Goal: Information Seeking & Learning: Understand process/instructions

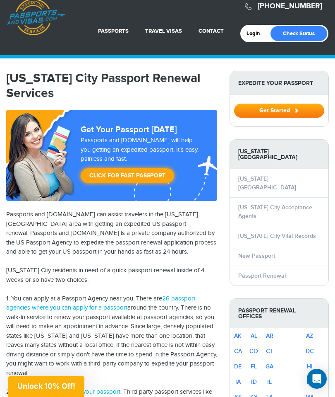
scroll to position [25, 0]
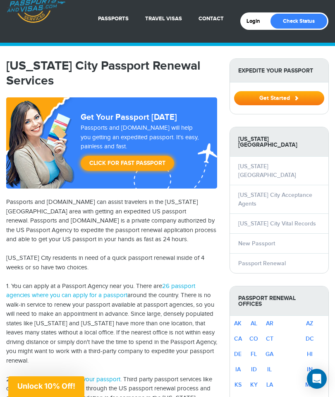
click at [277, 97] on button "Get Started" at bounding box center [279, 98] width 90 height 14
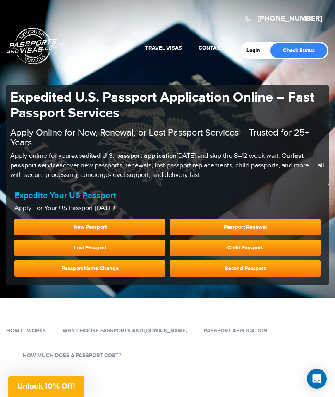
click at [251, 226] on link "Passport Renewal" at bounding box center [245, 227] width 151 height 17
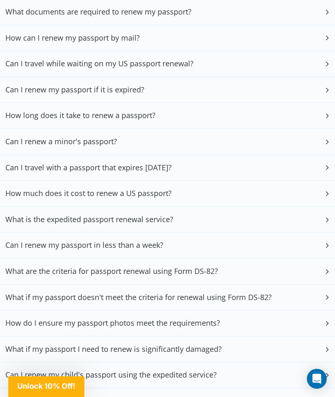
scroll to position [2882, 0]
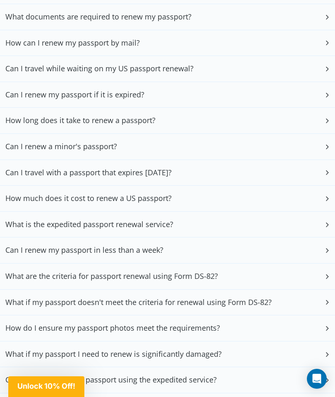
click at [330, 103] on div "Can I renew my passport if it is expired?" at bounding box center [167, 95] width 335 height 26
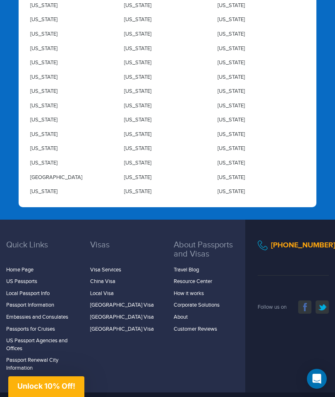
scroll to position [3765, 0]
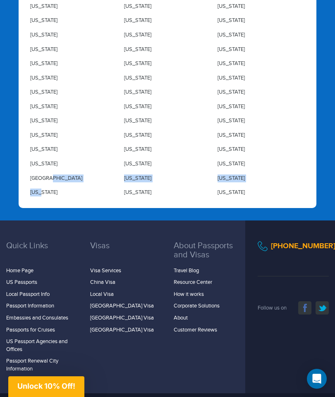
click at [308, 185] on div "Wyoming" at bounding box center [261, 192] width 94 height 14
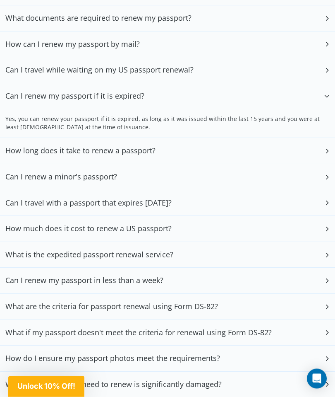
scroll to position [2880, 0]
